Goal: Task Accomplishment & Management: Manage account settings

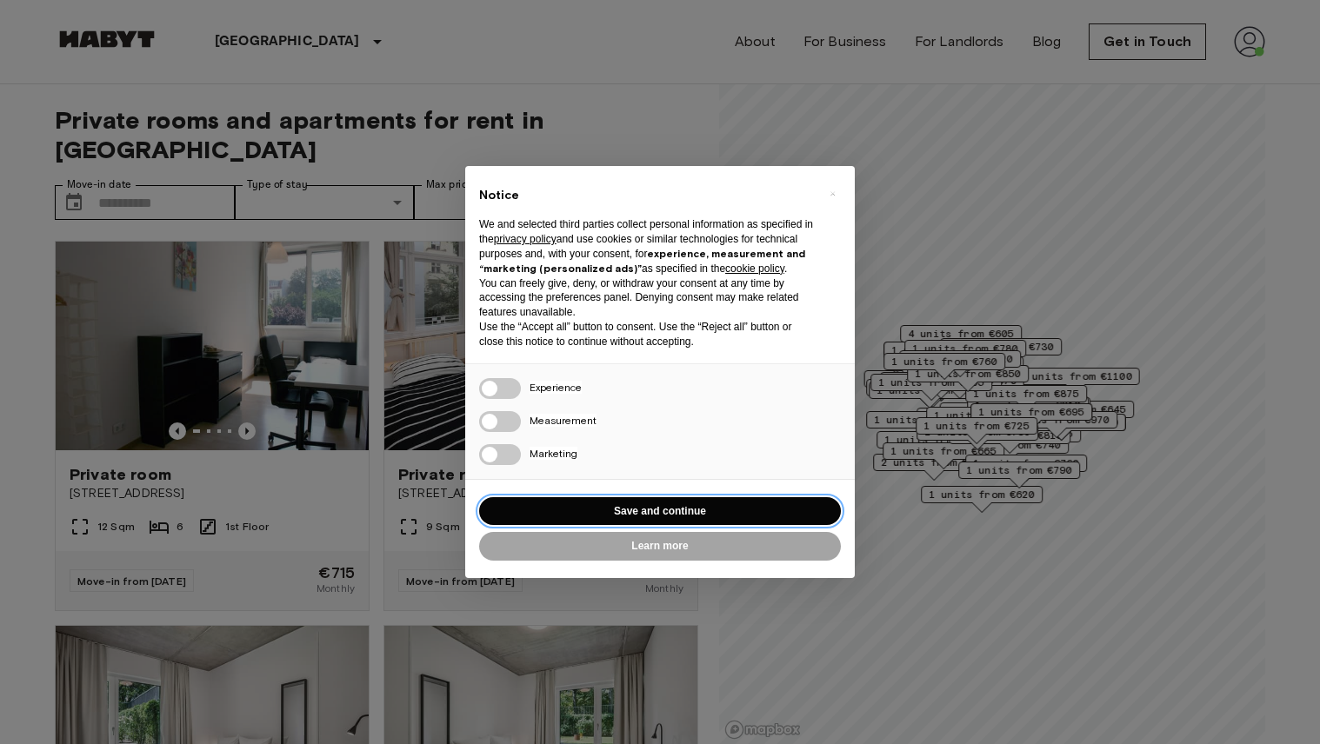
click at [708, 509] on button "Save and continue" at bounding box center [660, 511] width 362 height 29
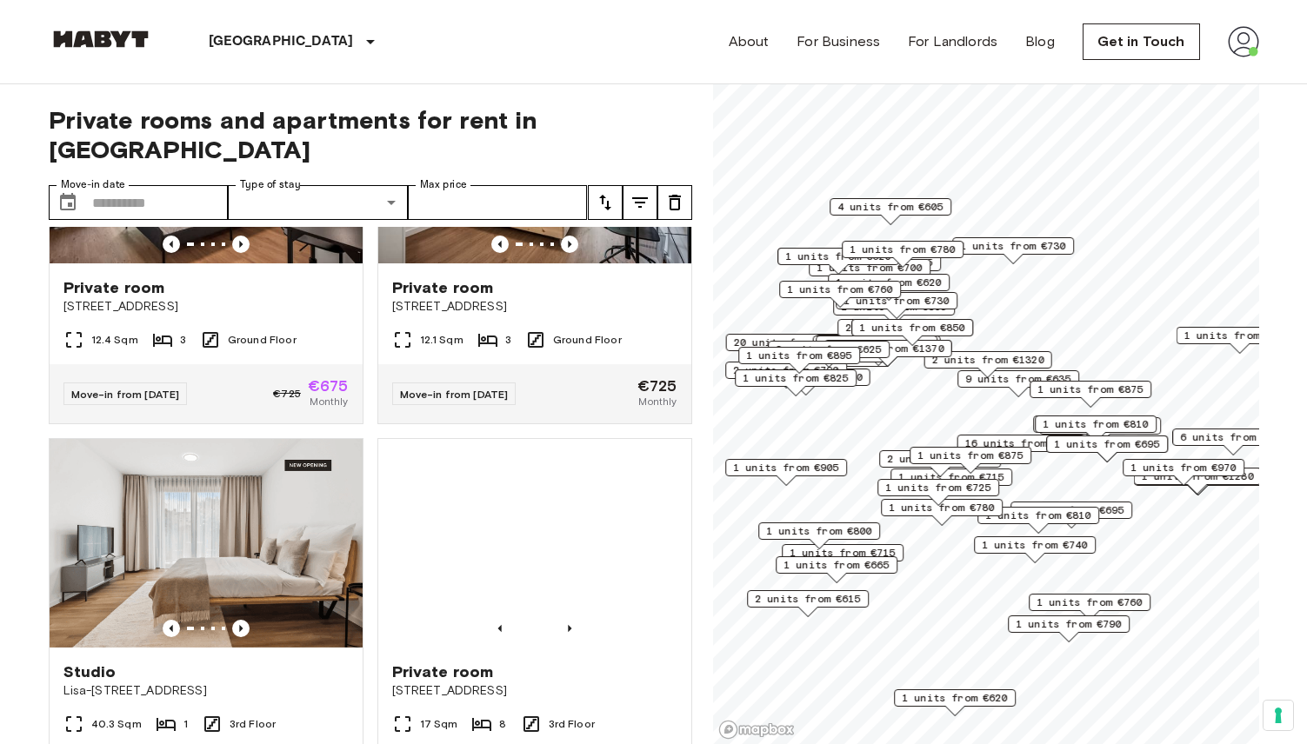
scroll to position [853, 0]
